Goal: Task Accomplishment & Management: Use online tool/utility

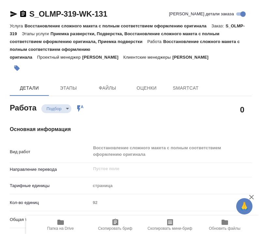
type textarea "x"
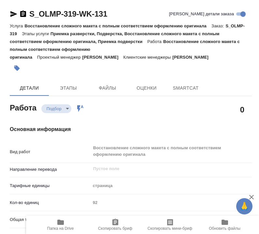
type textarea "x"
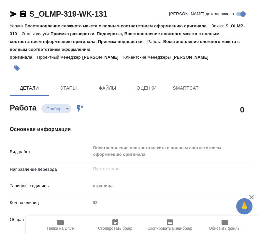
type textarea "x"
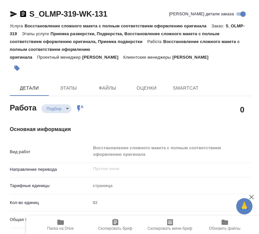
type textarea "x"
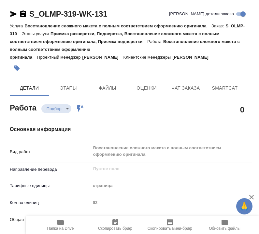
type textarea "x"
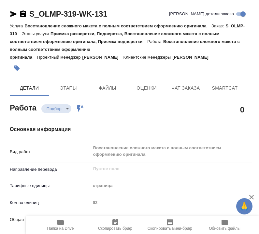
click at [61, 227] on span "Папка на Drive" at bounding box center [60, 228] width 27 height 5
type textarea "x"
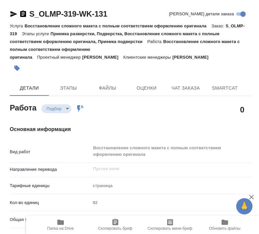
type textarea "x"
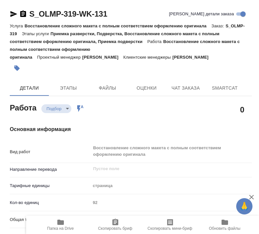
type textarea "x"
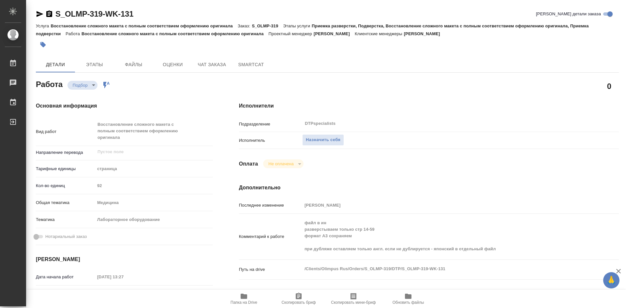
type textarea "x"
